Goal: Find specific page/section: Find specific page/section

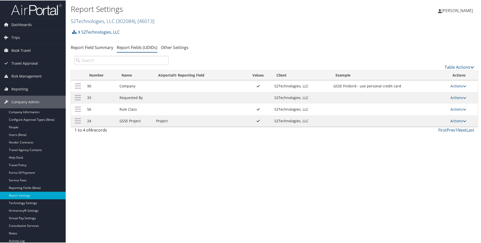
click at [82, 22] on link "S2Technologies, LLC ( 302084 ) , [ 46013 ]" at bounding box center [113, 20] width 84 height 7
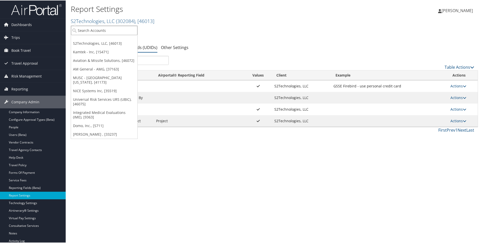
click at [79, 32] on input "search" at bounding box center [104, 29] width 66 height 9
type input "musc"
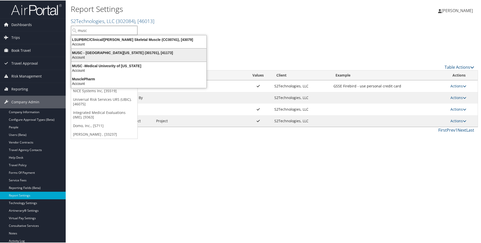
click at [94, 52] on div "MUSC - Medical University of South Carolina (301701), [41173]" at bounding box center [138, 52] width 141 height 5
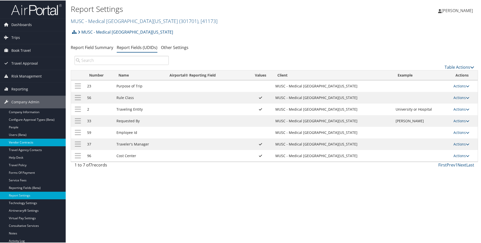
click at [15, 142] on link "Vendor Contracts" at bounding box center [33, 142] width 66 height 8
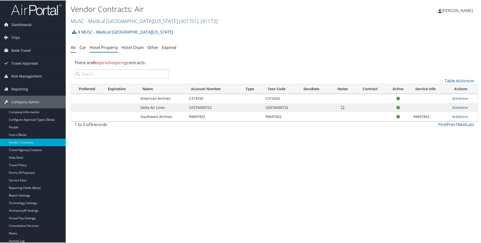
click at [112, 48] on link "Hotel Property" at bounding box center [104, 47] width 28 height 6
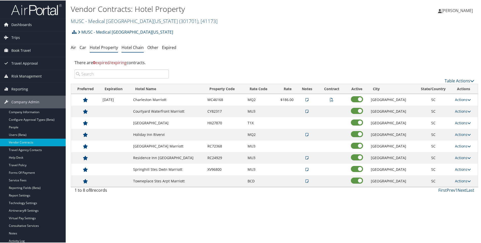
click at [125, 48] on link "Hotel Chain" at bounding box center [132, 47] width 22 height 6
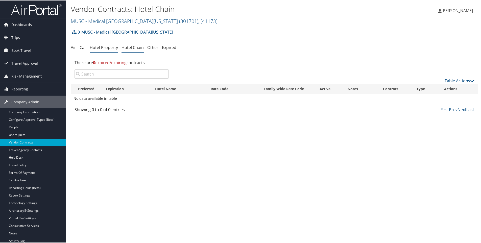
click at [106, 47] on link "Hotel Property" at bounding box center [104, 47] width 28 height 6
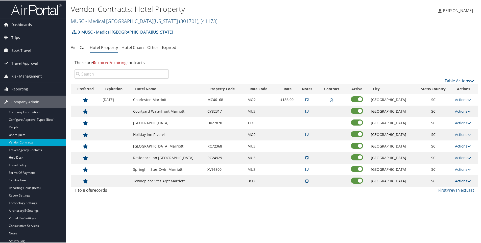
click at [112, 18] on link "MUSC - [GEOGRAPHIC_DATA][US_STATE] ( 301701 ) , [ 41173 ]" at bounding box center [144, 20] width 147 height 7
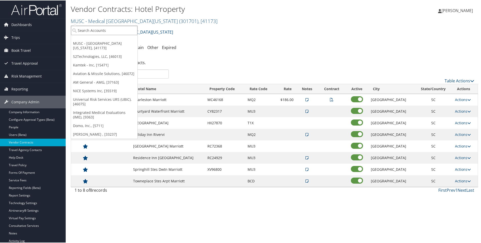
click at [100, 31] on input "search" at bounding box center [104, 29] width 66 height 9
type input "neptune"
click at [98, 38] on div "Neptune Technology Group Inc. (003615), [15259]" at bounding box center [123, 39] width 111 height 5
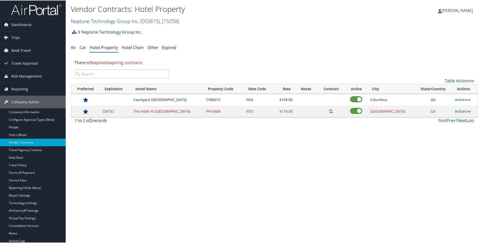
click at [93, 20] on link "Neptune Technology Group Inc. ( 003615 ) , [ 15259 ]" at bounding box center [125, 20] width 108 height 7
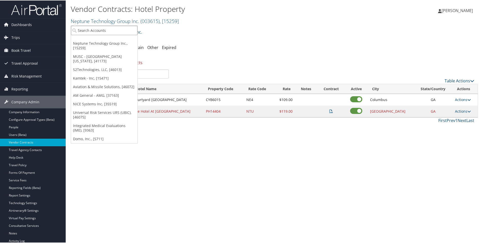
click at [78, 29] on input "search" at bounding box center [104, 29] width 66 height 9
type input "operation smile"
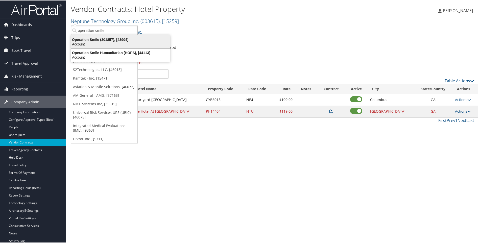
click at [86, 38] on div "Operation Smile (301857), [43904]" at bounding box center [120, 39] width 104 height 5
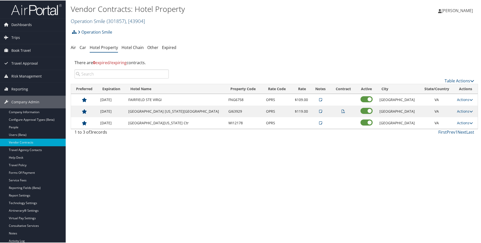
click at [80, 19] on link "Operation Smile ( 301857 ) , [ 43904 ]" at bounding box center [108, 20] width 74 height 7
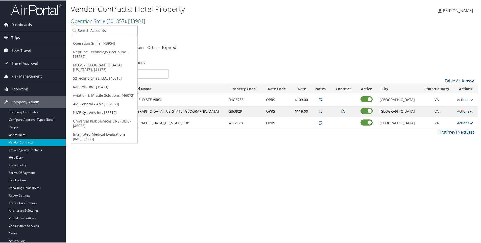
click at [94, 30] on input "search" at bounding box center [104, 29] width 66 height 9
type input "palmer college"
click at [81, 40] on div "Palmer College (301302), [37151]" at bounding box center [107, 39] width 78 height 5
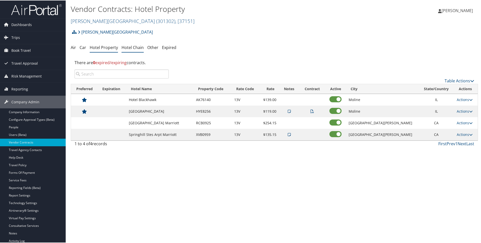
click at [133, 46] on link "Hotel Chain" at bounding box center [132, 47] width 22 height 6
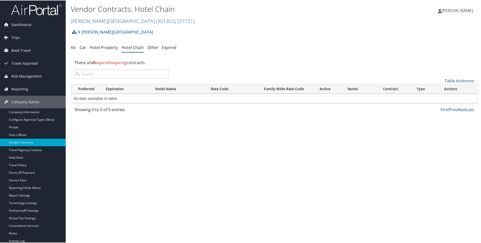
click at [107, 46] on link "Hotel Property" at bounding box center [104, 47] width 28 height 6
